Goal: Task Accomplishment & Management: Use online tool/utility

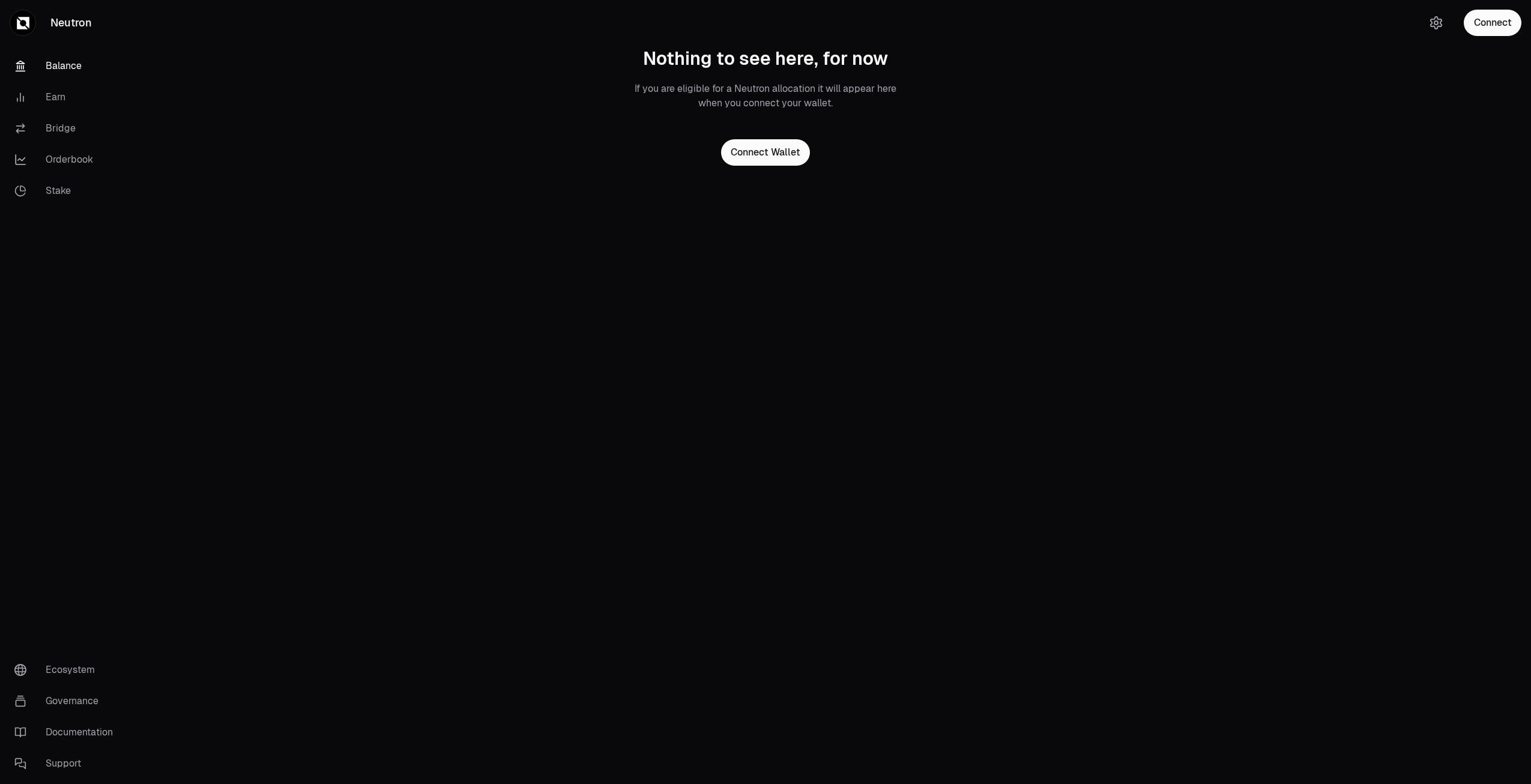
click at [58, 73] on link "Balance" at bounding box center [67, 65] width 125 height 31
click at [772, 145] on button "Connect Wallet" at bounding box center [765, 153] width 89 height 27
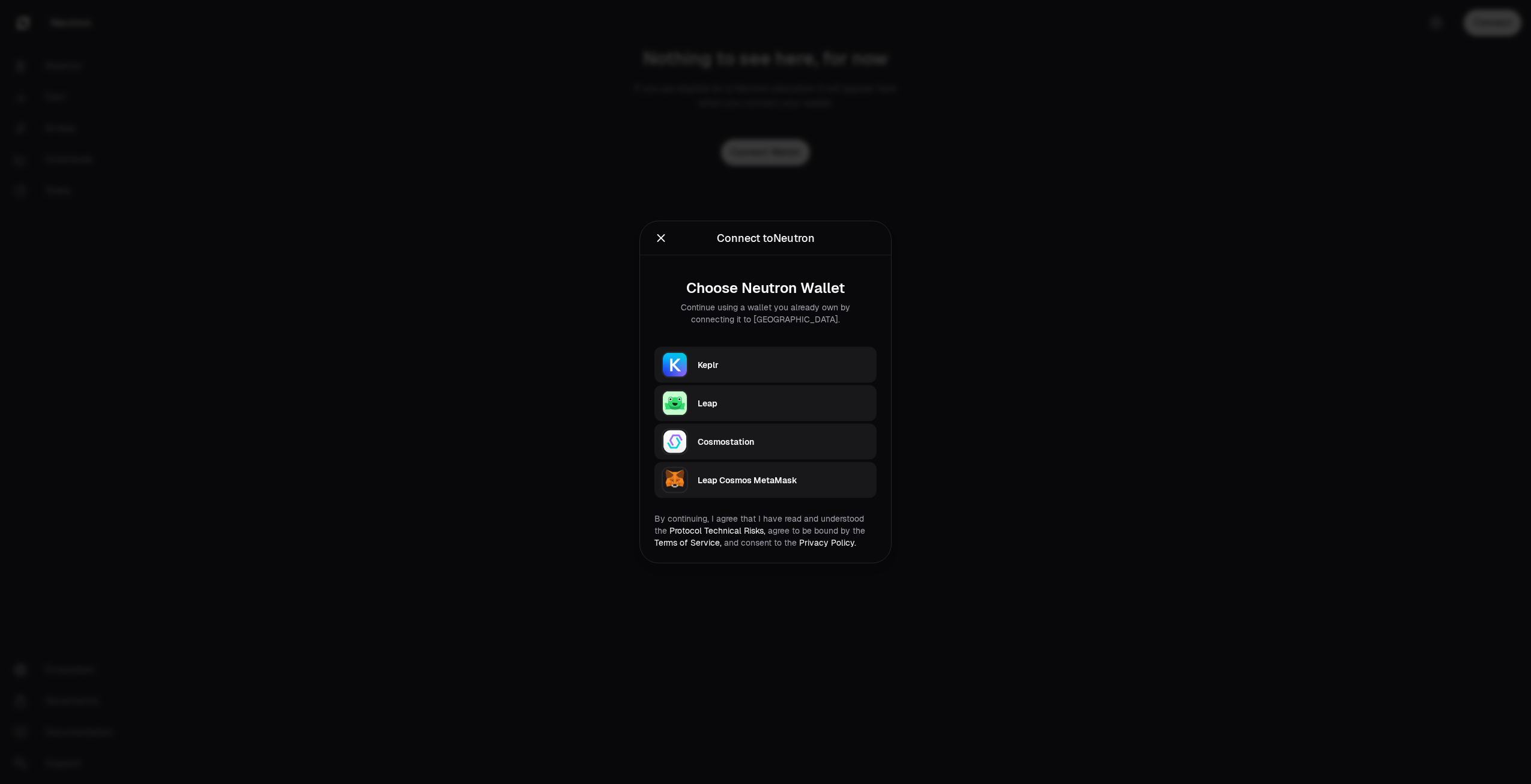
click at [753, 364] on div "Keplr" at bounding box center [783, 364] width 171 height 12
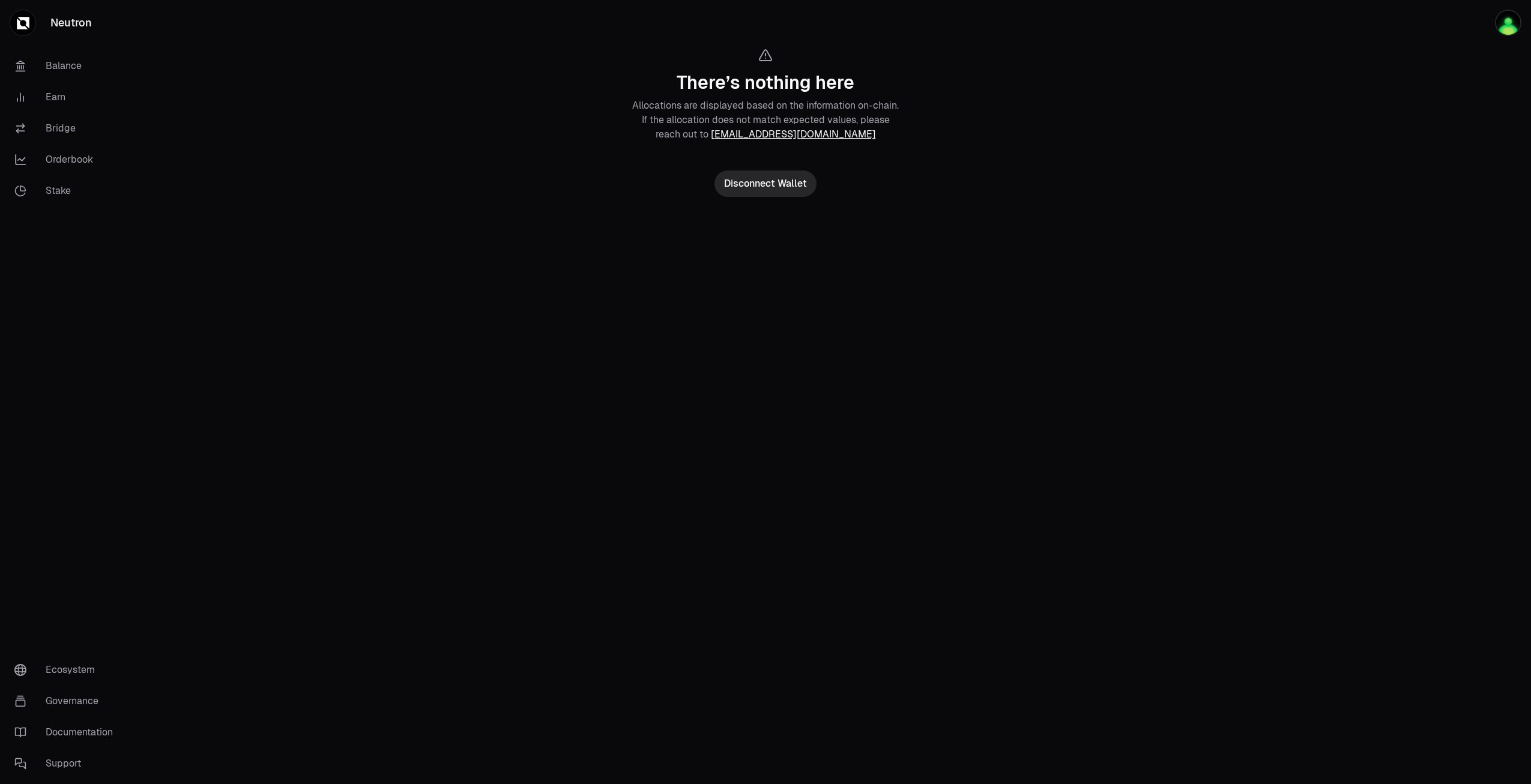
click at [995, 236] on section "There’s nothing here Allocations are displayed based on the information on-chai…" at bounding box center [765, 122] width 461 height 245
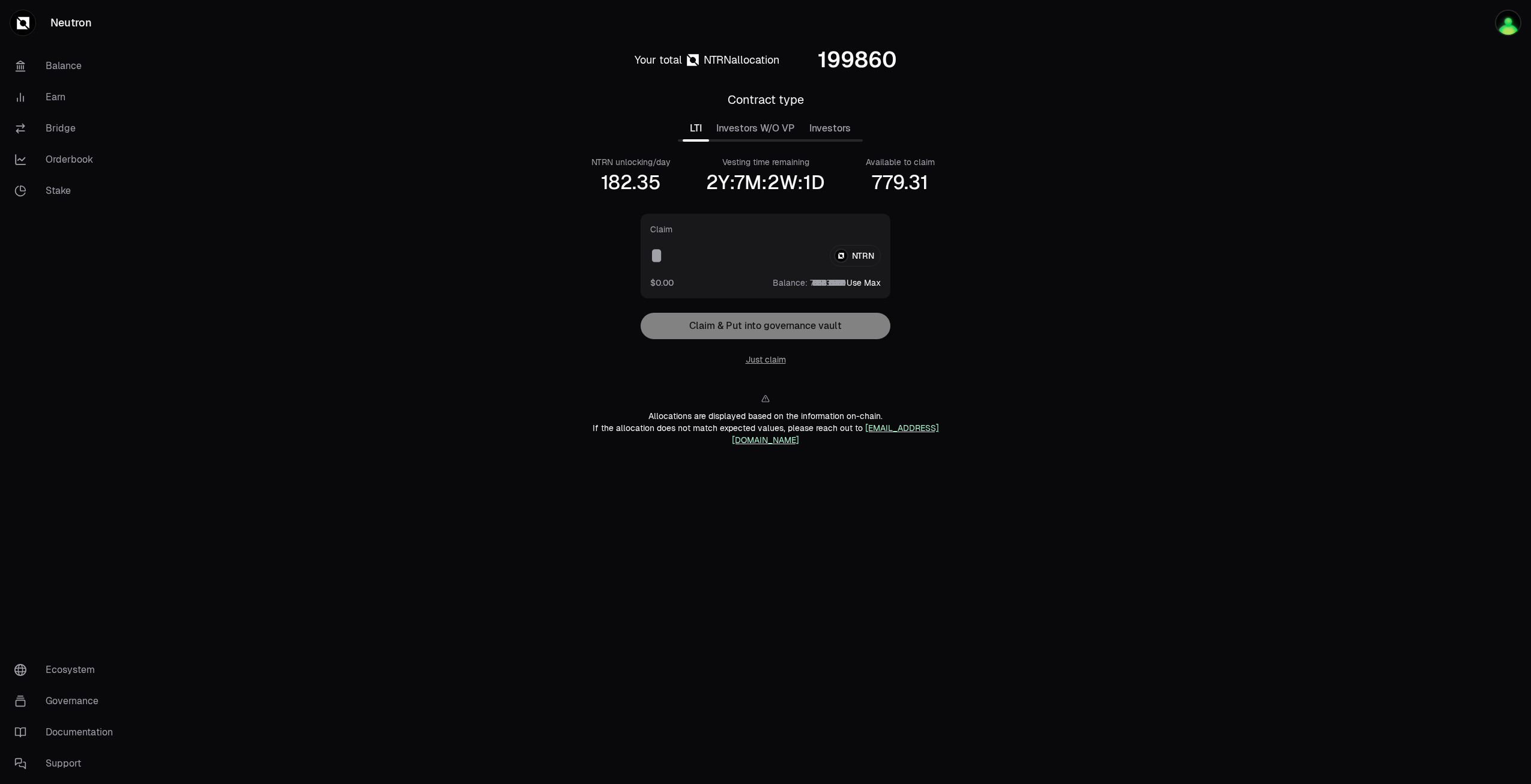
click at [1023, 310] on main "Your total NTRN allocation 199860 Contract type LTI Investors W/O VP Investors …" at bounding box center [833, 261] width 1396 height 522
click at [866, 286] on button "Use Max" at bounding box center [863, 283] width 34 height 12
type input "**********"
click at [765, 359] on button "Just claim" at bounding box center [766, 359] width 40 height 12
click at [978, 216] on section "Your total NTRN allocation 199860 Contract type LTI Investors W/O VP Investors …" at bounding box center [765, 261] width 461 height 522
